Goal: Find specific page/section: Find specific page/section

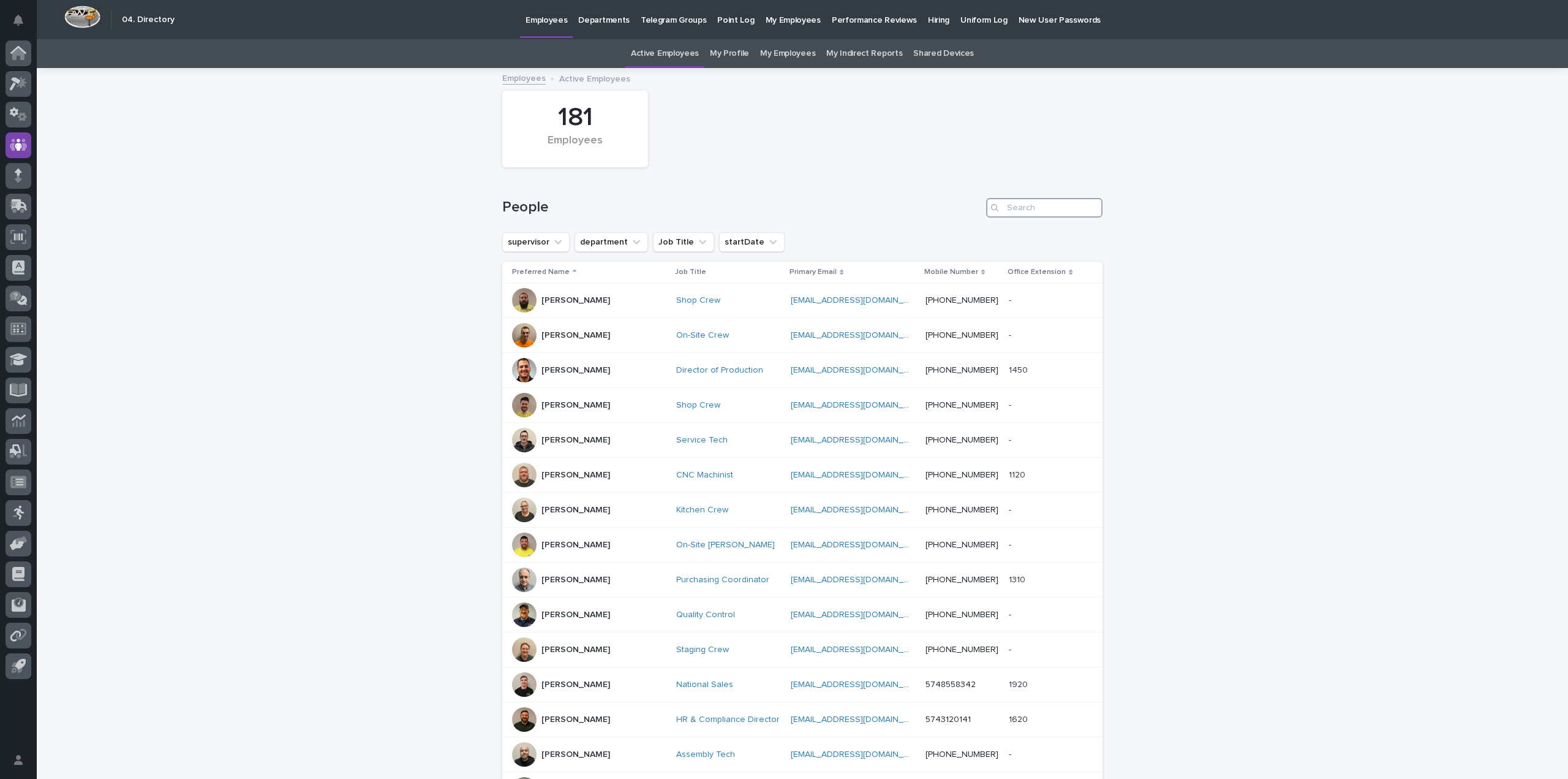
click at [1028, 204] on input "Search" at bounding box center [1044, 207] width 116 height 19
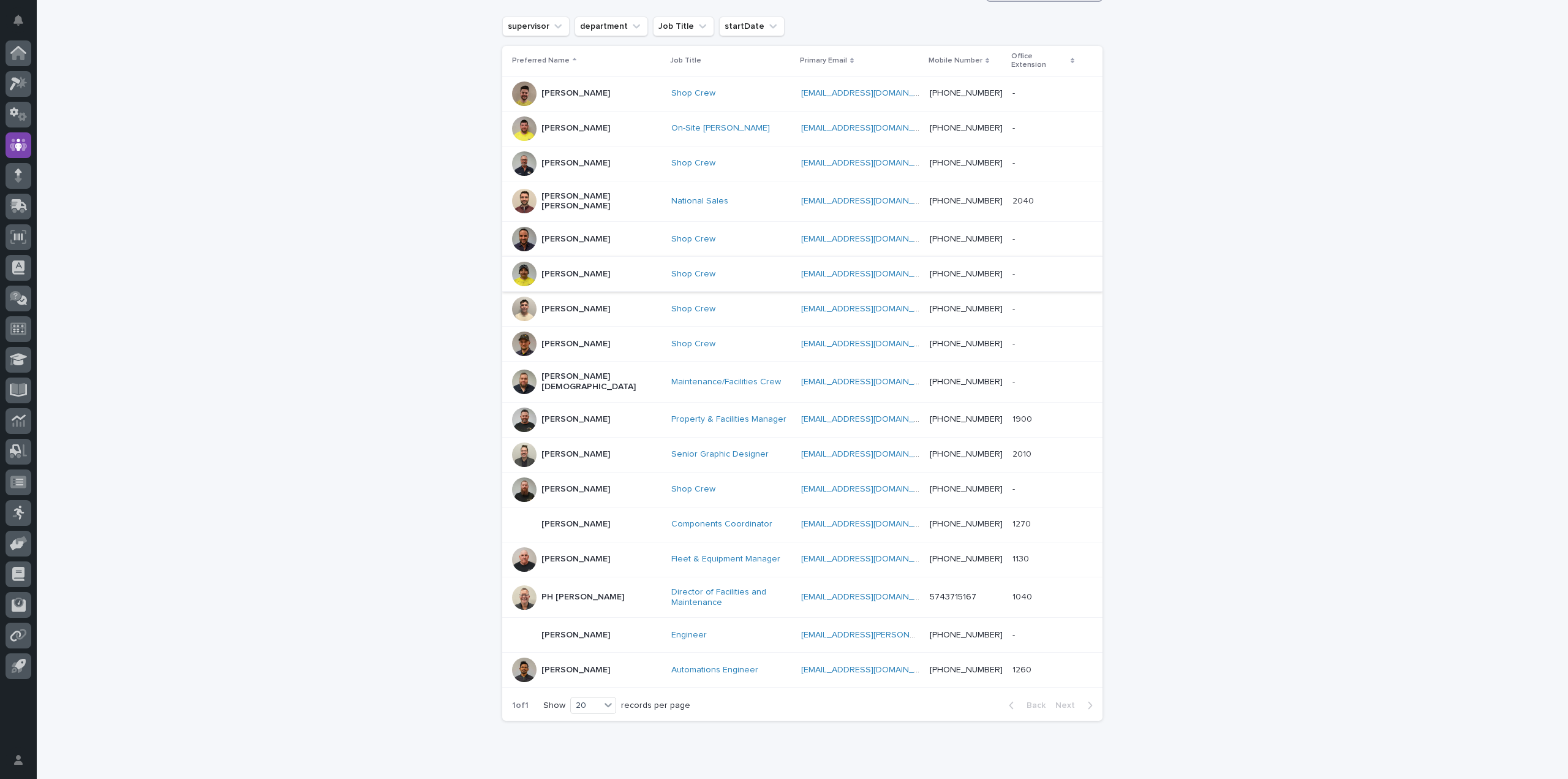
scroll to position [243, 0]
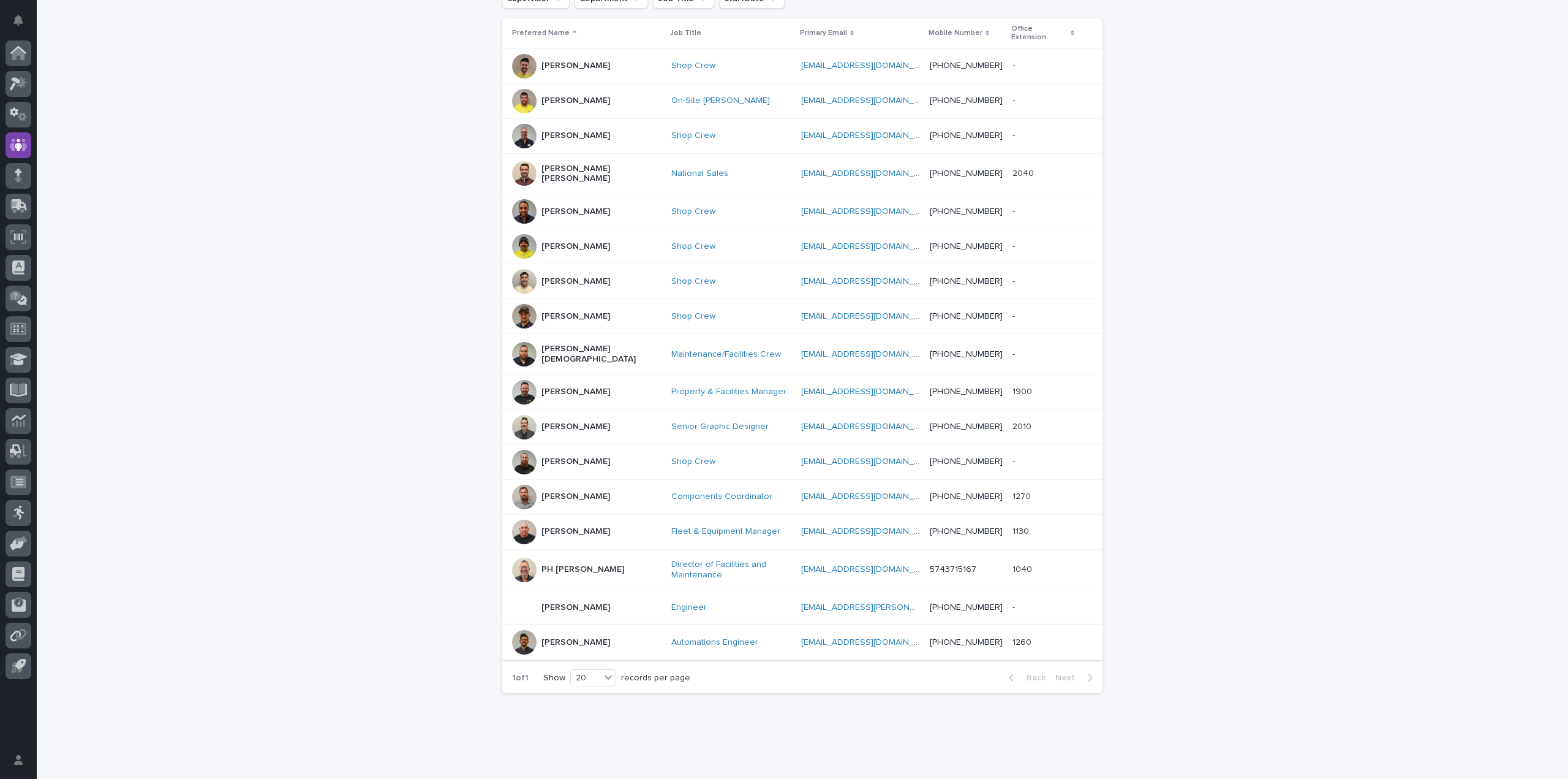
type input "th"
click at [619, 630] on div "[PERSON_NAME]" at bounding box center [587, 642] width 150 height 24
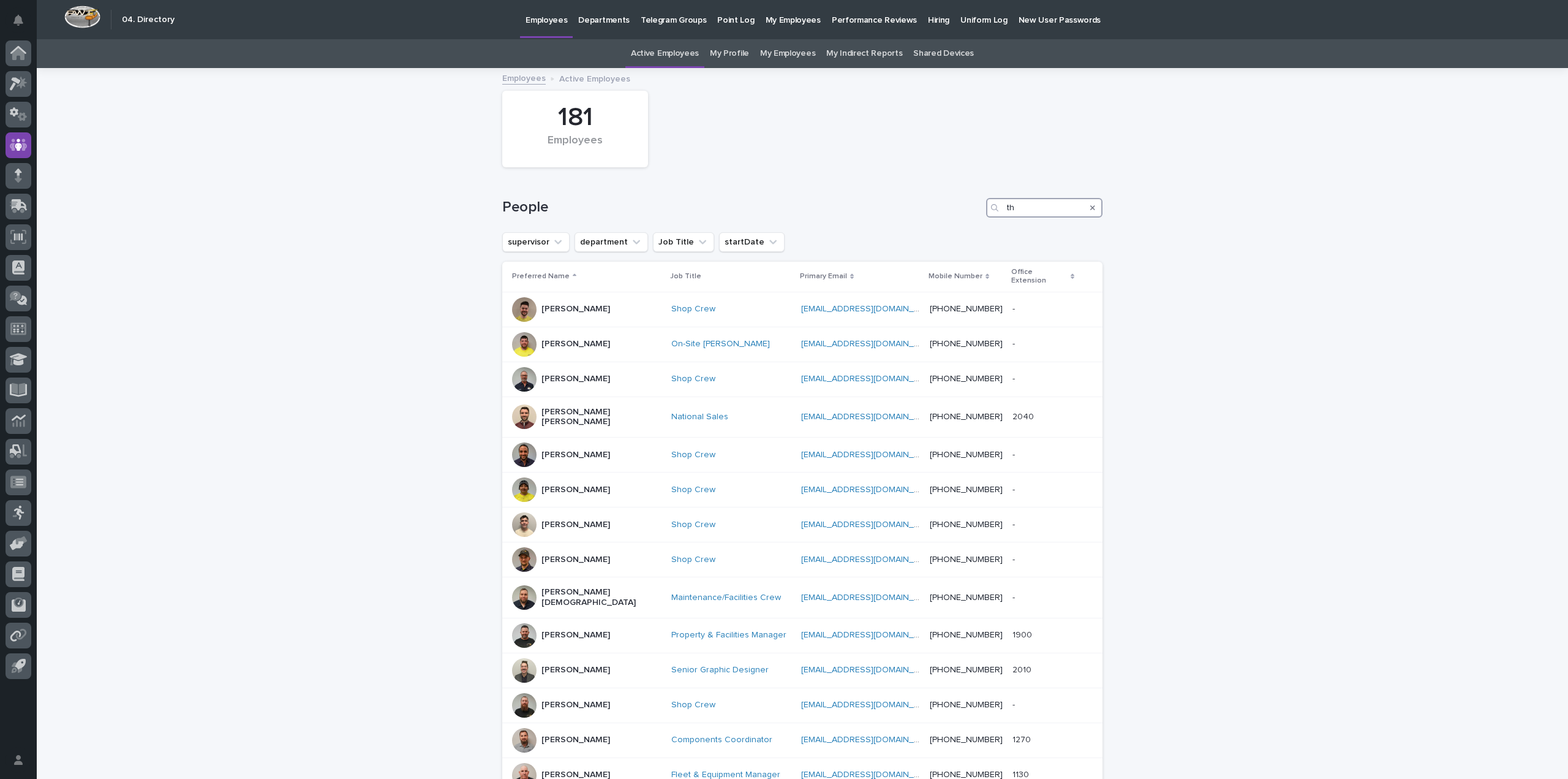
click at [1029, 206] on input "th" at bounding box center [1044, 207] width 116 height 19
type input "t"
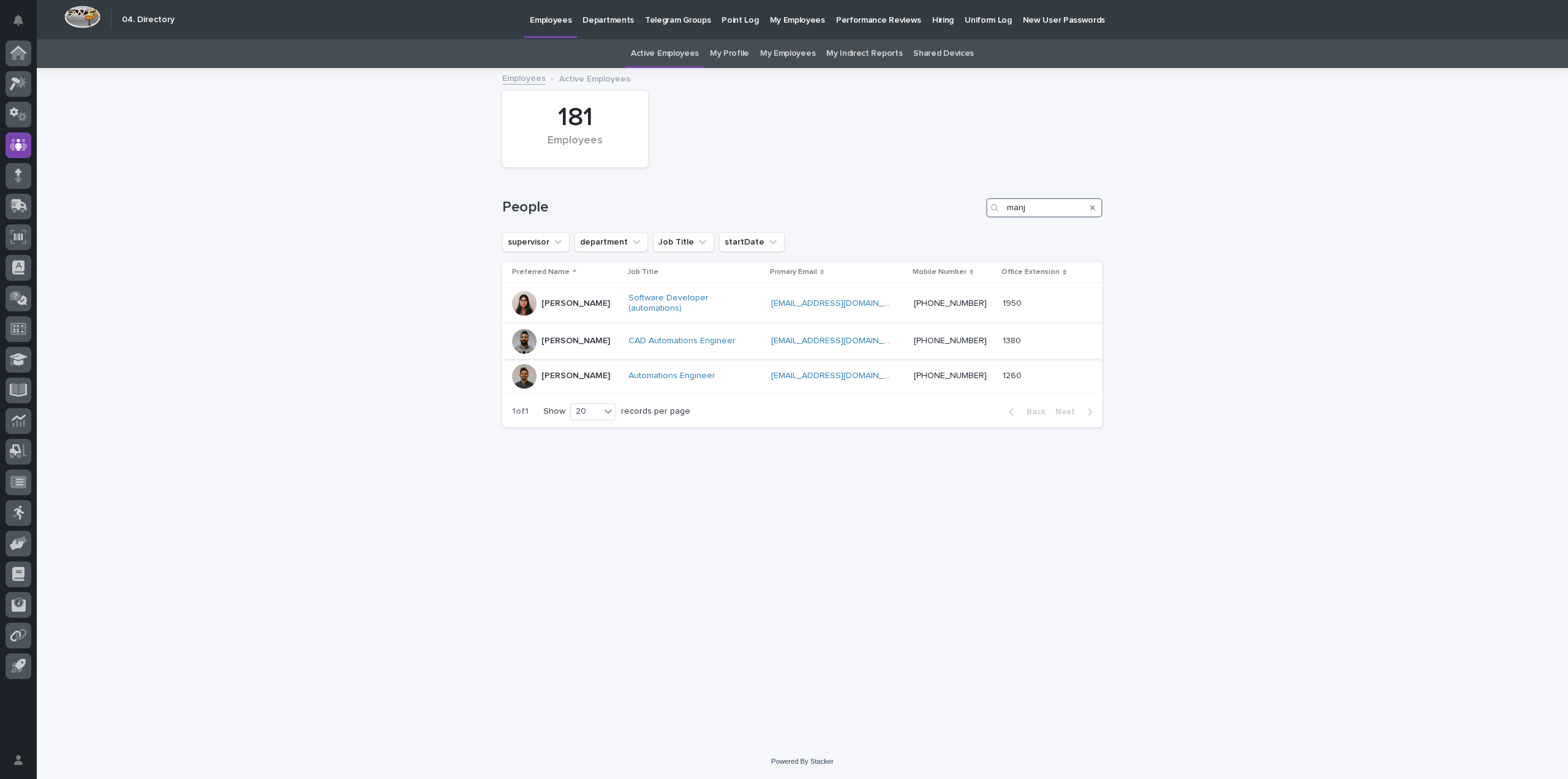
type input "manj"
click at [619, 342] on div "[PERSON_NAME]" at bounding box center [566, 341] width 107 height 24
click at [1093, 208] on icon "Search" at bounding box center [1093, 207] width 5 height 8
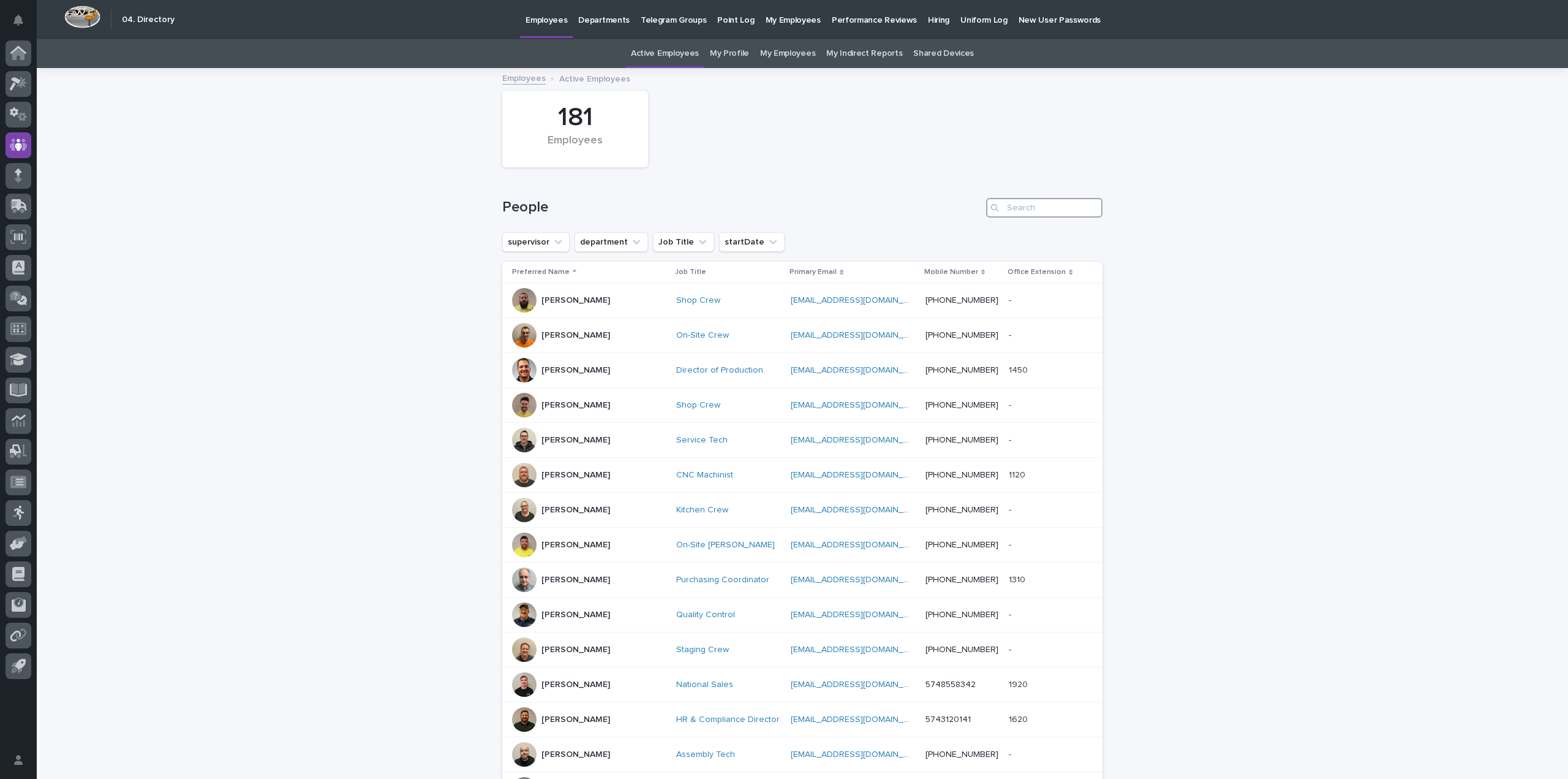
click at [1039, 209] on input "Search" at bounding box center [1044, 207] width 116 height 19
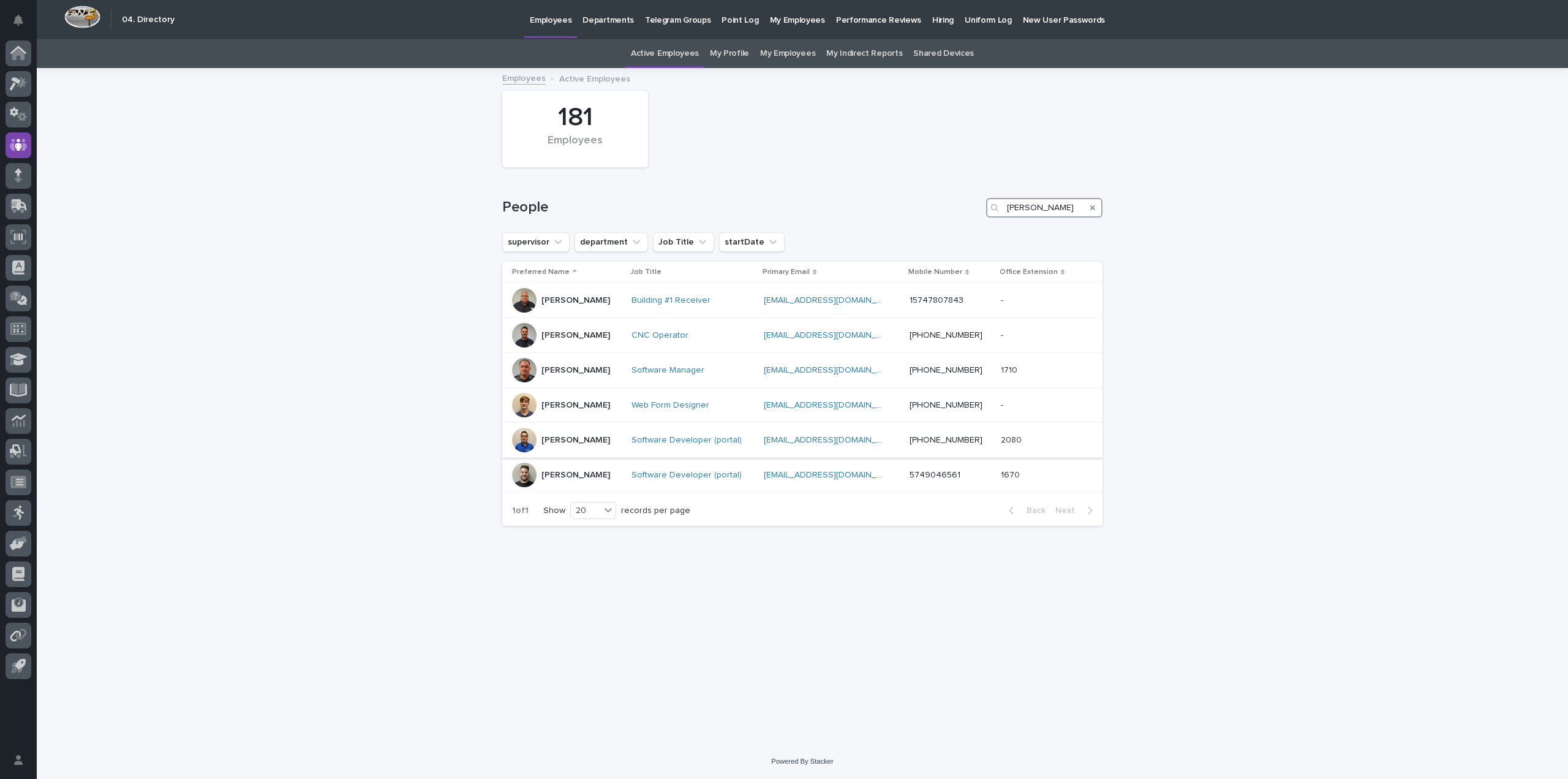
type input "[PERSON_NAME]"
click at [622, 441] on div "[PERSON_NAME]" at bounding box center [567, 440] width 109 height 24
drag, startPoint x: 1040, startPoint y: 212, endPoint x: 988, endPoint y: 217, distance: 52.2
click at [988, 217] on div "People [PERSON_NAME]" at bounding box center [802, 203] width 600 height 59
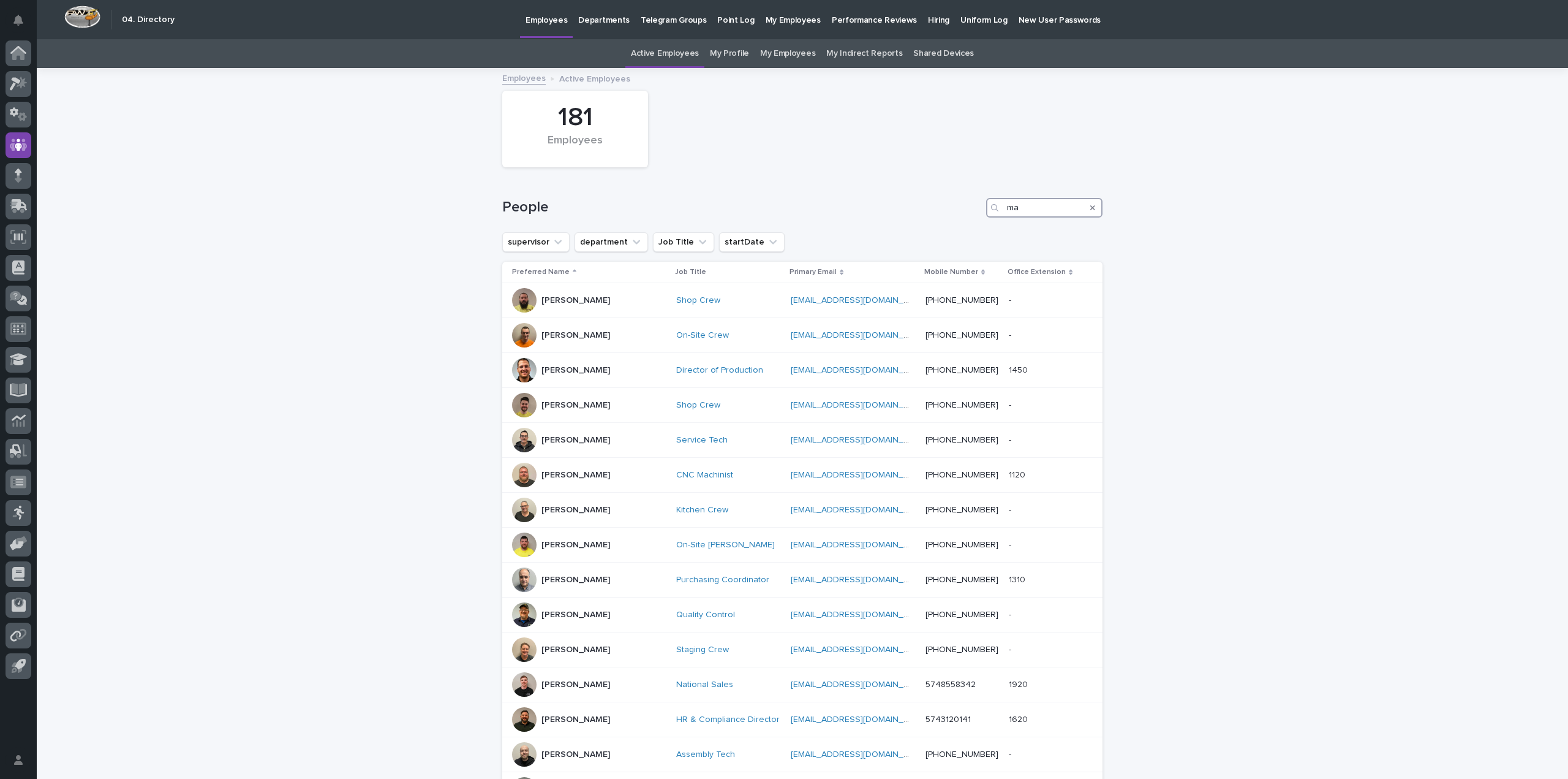
type input "man"
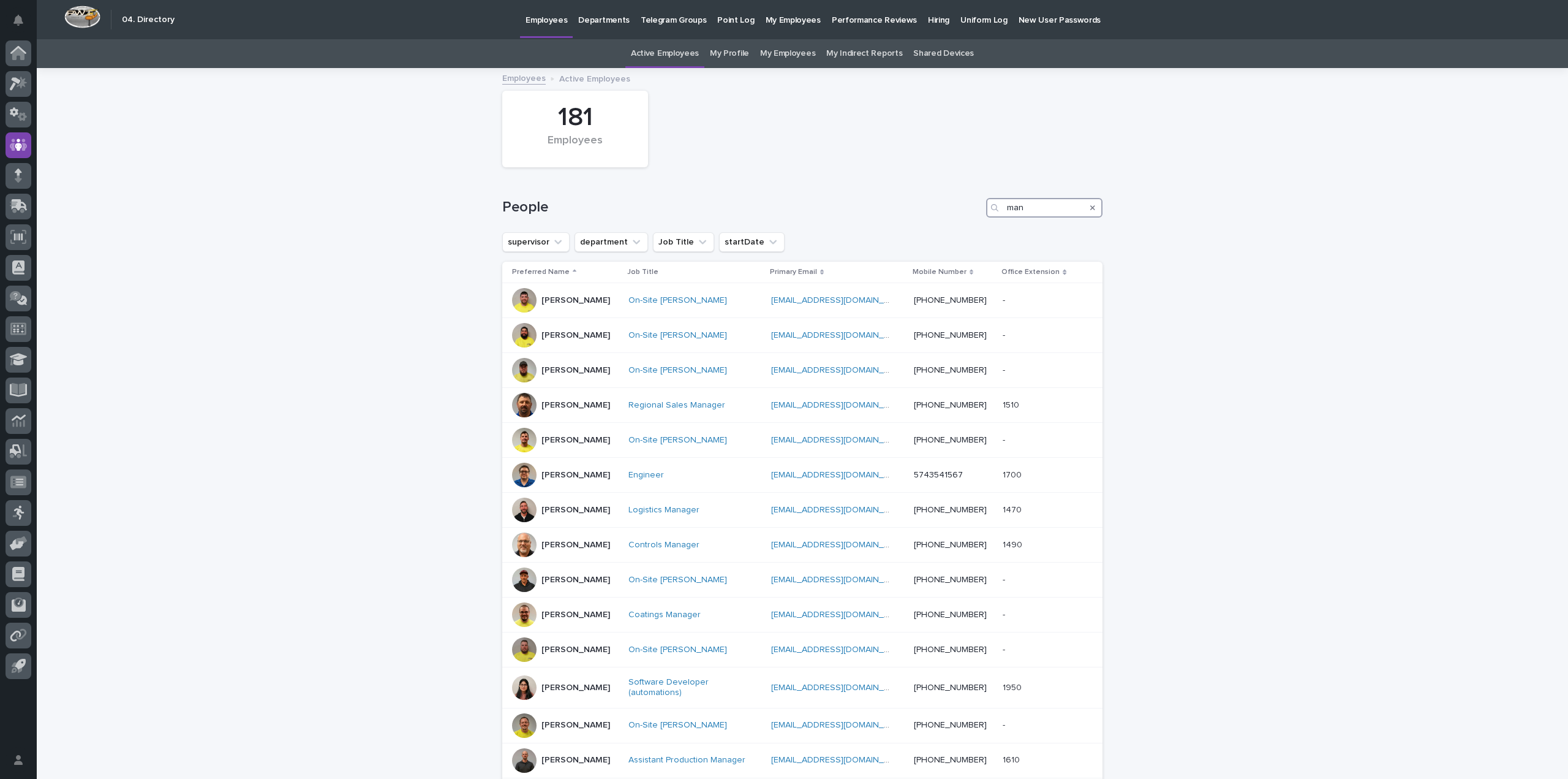
drag, startPoint x: 1037, startPoint y: 203, endPoint x: 990, endPoint y: 211, distance: 47.7
click at [990, 211] on div "man" at bounding box center [1044, 207] width 116 height 19
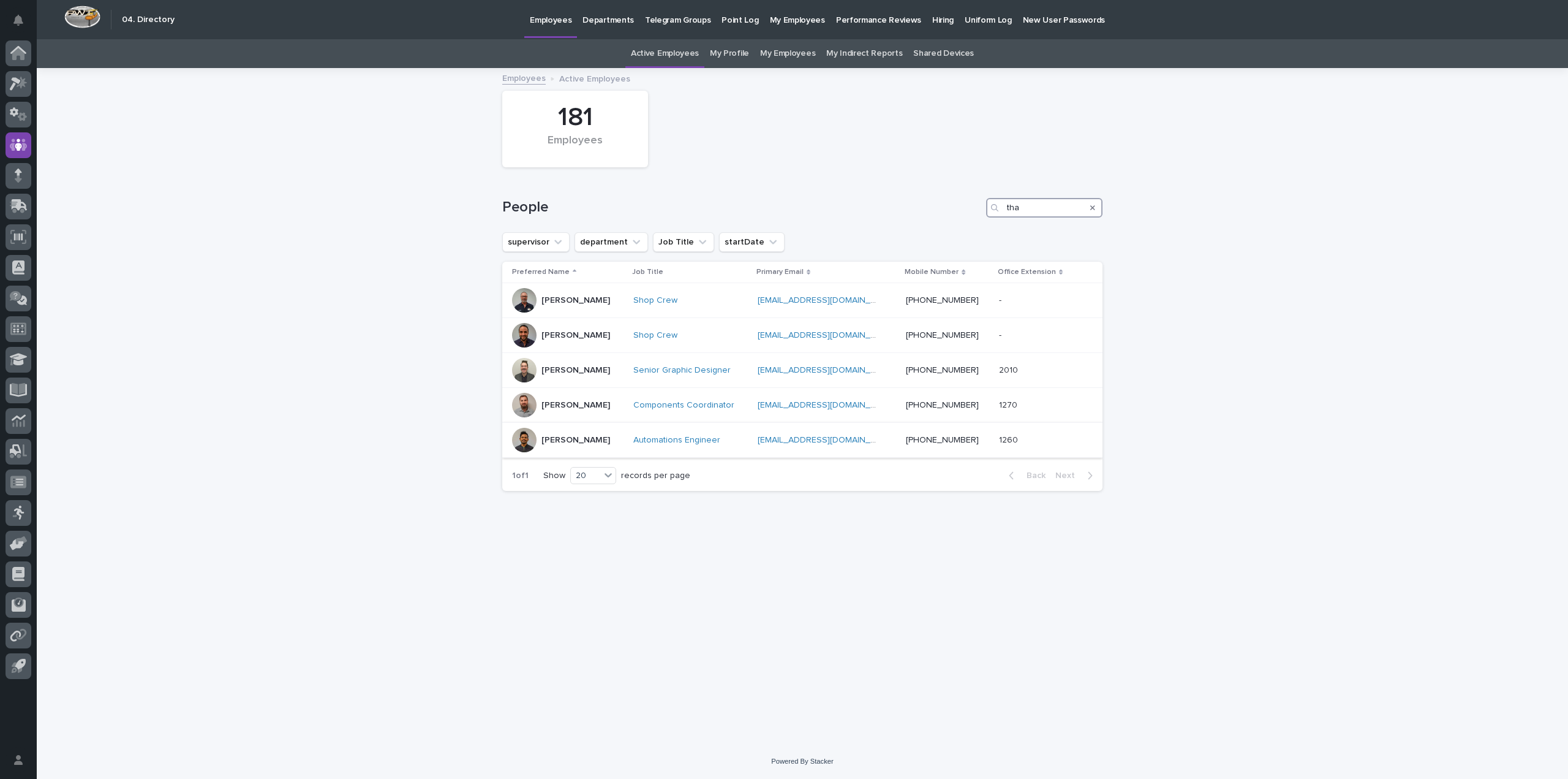
type input "tha"
click at [624, 437] on div "[PERSON_NAME]" at bounding box center [568, 440] width 111 height 24
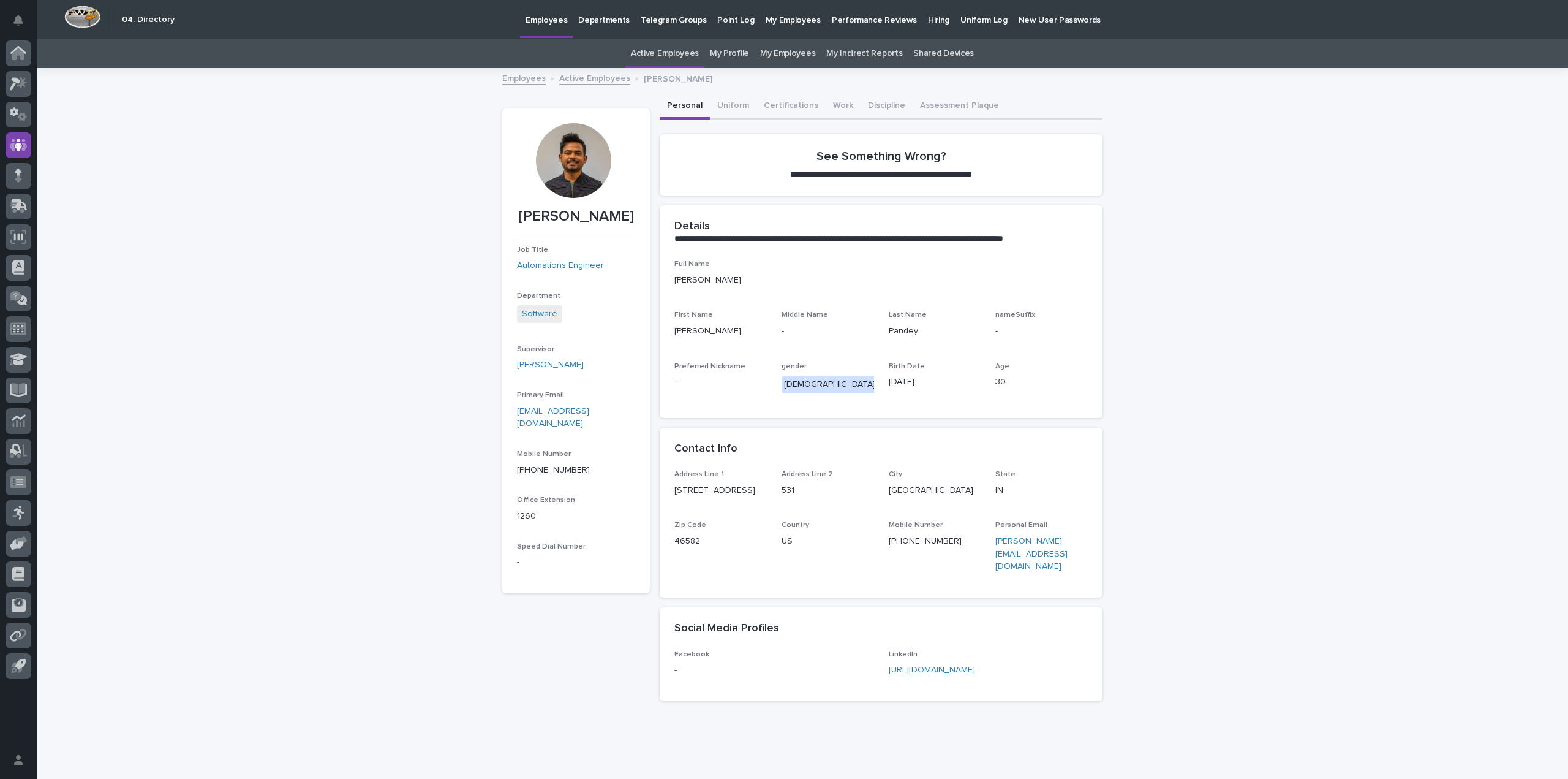
scroll to position [15, 0]
